Goal: Transaction & Acquisition: Purchase product/service

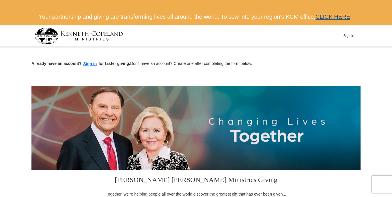
click at [325, 16] on link "CLICK HERE" at bounding box center [332, 17] width 35 height 6
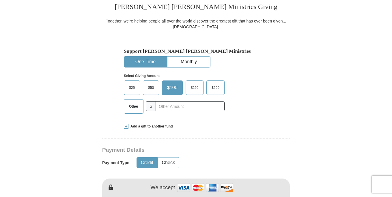
scroll to position [185, 0]
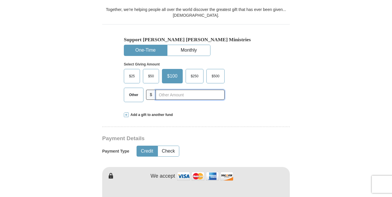
click at [172, 100] on input "text" at bounding box center [190, 95] width 69 height 10
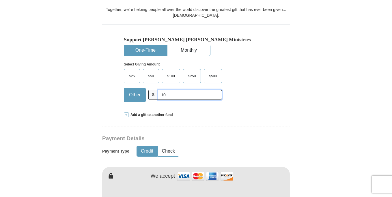
type input "10"
click at [266, 106] on div "Select Giving Amount Amount must be a valid number The total gift cannot be les…" at bounding box center [196, 81] width 144 height 51
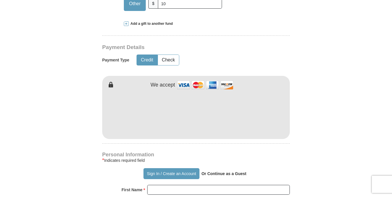
scroll to position [277, 0]
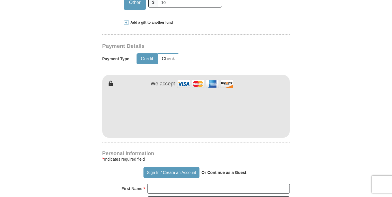
click at [320, 91] on form "Already have an account? Sign in for faster giving. Don't have an account? Crea…" at bounding box center [195, 125] width 329 height 708
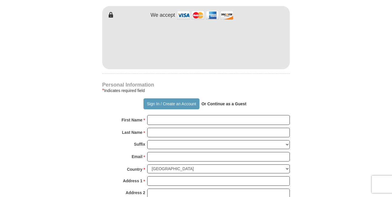
scroll to position [358, 0]
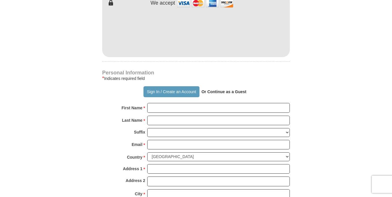
click at [239, 94] on strong "Or Continue as a Guest" at bounding box center [223, 91] width 45 height 5
click at [212, 94] on strong "Or Continue as a Guest" at bounding box center [223, 91] width 45 height 5
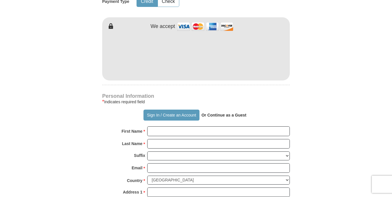
scroll to position [323, 0]
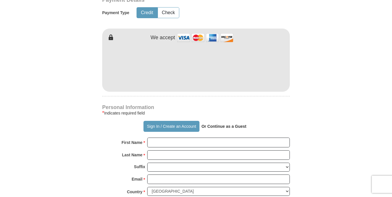
click at [211, 113] on div "[PERSON_NAME] [PERSON_NAME] Ministries Giving Together, we're helping people al…" at bounding box center [196, 140] width 188 height 586
click at [215, 129] on strong "Or Continue as a Guest" at bounding box center [223, 126] width 45 height 5
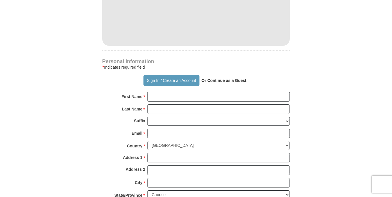
scroll to position [369, 0]
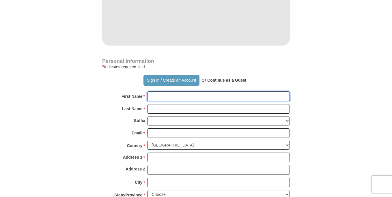
click at [190, 101] on input "First Name *" at bounding box center [218, 96] width 143 height 10
type input "KENECHUKWU"
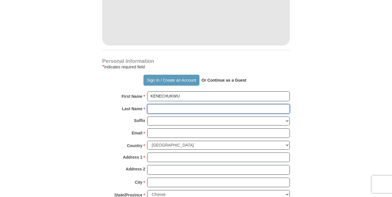
click at [177, 114] on input "Last Name *" at bounding box center [218, 109] width 143 height 10
type input "KANU"
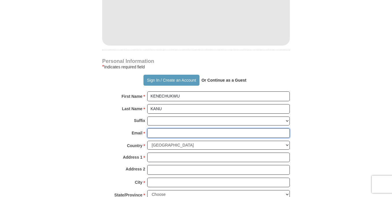
click at [167, 138] on input "Email *" at bounding box center [218, 133] width 143 height 10
type input "[EMAIL_ADDRESS][DOMAIN_NAME]"
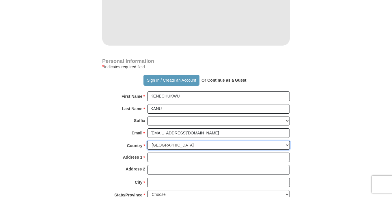
select select "NG"
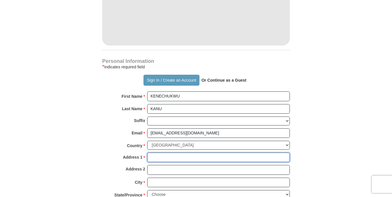
type input "16A TOBAK OKUNUREN CRESECENT"
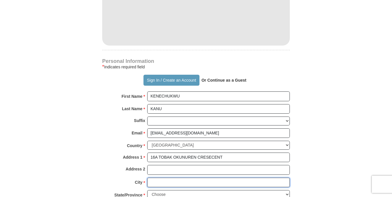
type input "[GEOGRAPHIC_DATA]"
type input "01234"
type input "08144307015"
click at [316, 137] on form "Already have an account? Sign in for faster giving. Don't have an account? Crea…" at bounding box center [195, 33] width 329 height 708
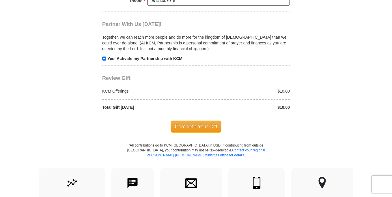
scroll to position [589, 0]
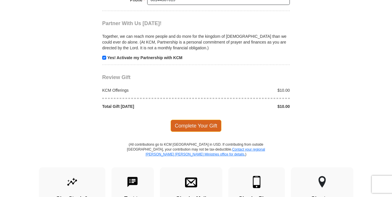
click at [192, 132] on span "Complete Your Gift" at bounding box center [196, 126] width 51 height 12
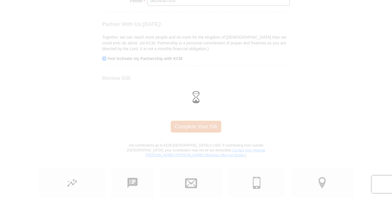
scroll to position [590, 0]
click at [350, 50] on div at bounding box center [196, 98] width 392 height 197
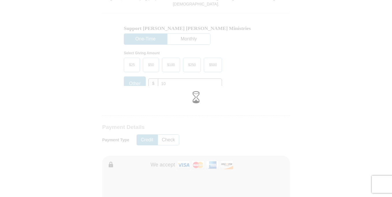
scroll to position [208, 0]
